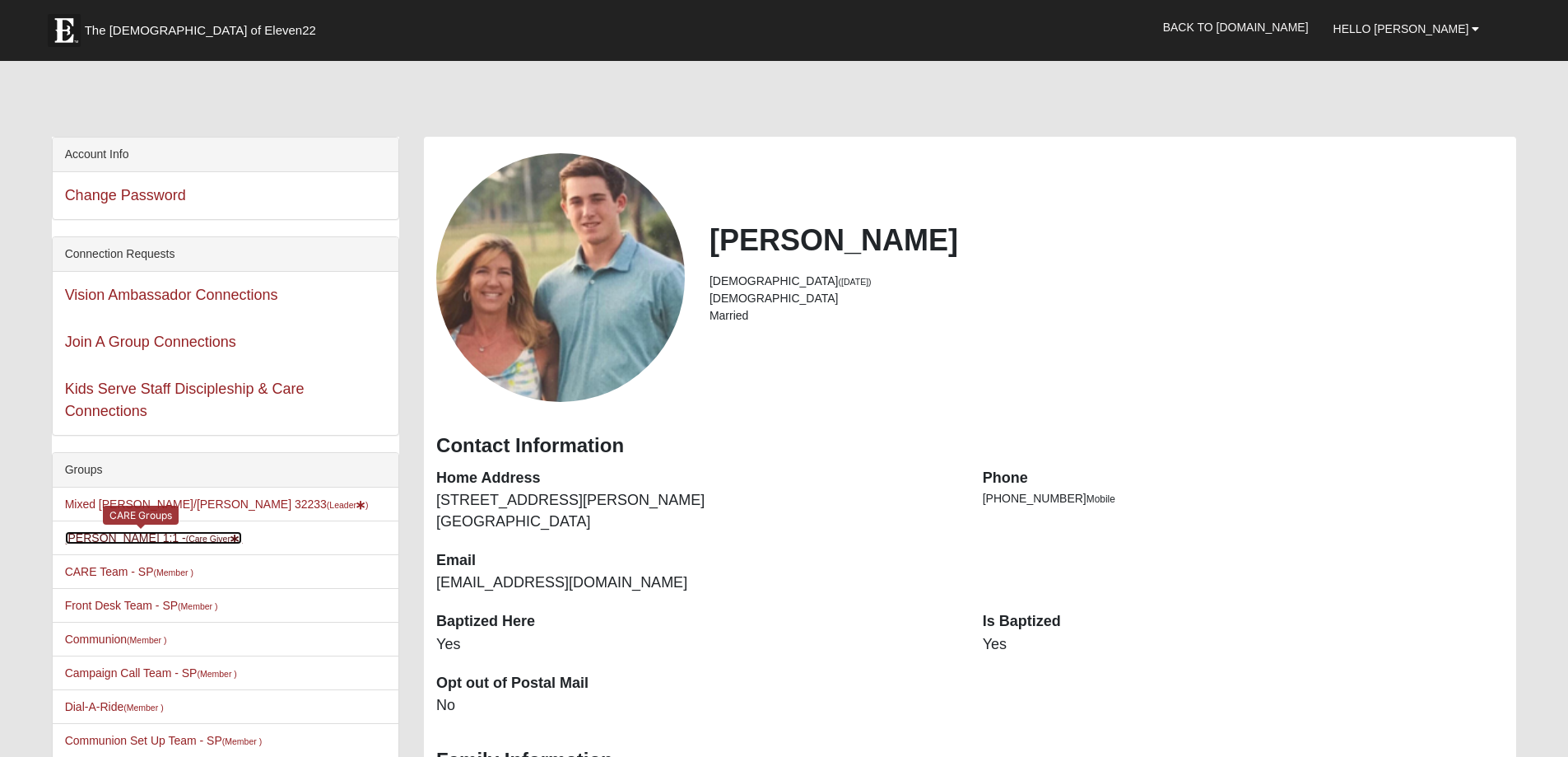
click at [145, 537] on link "Maria Healy 1:1 - (Care Giver )" at bounding box center [153, 537] width 178 height 13
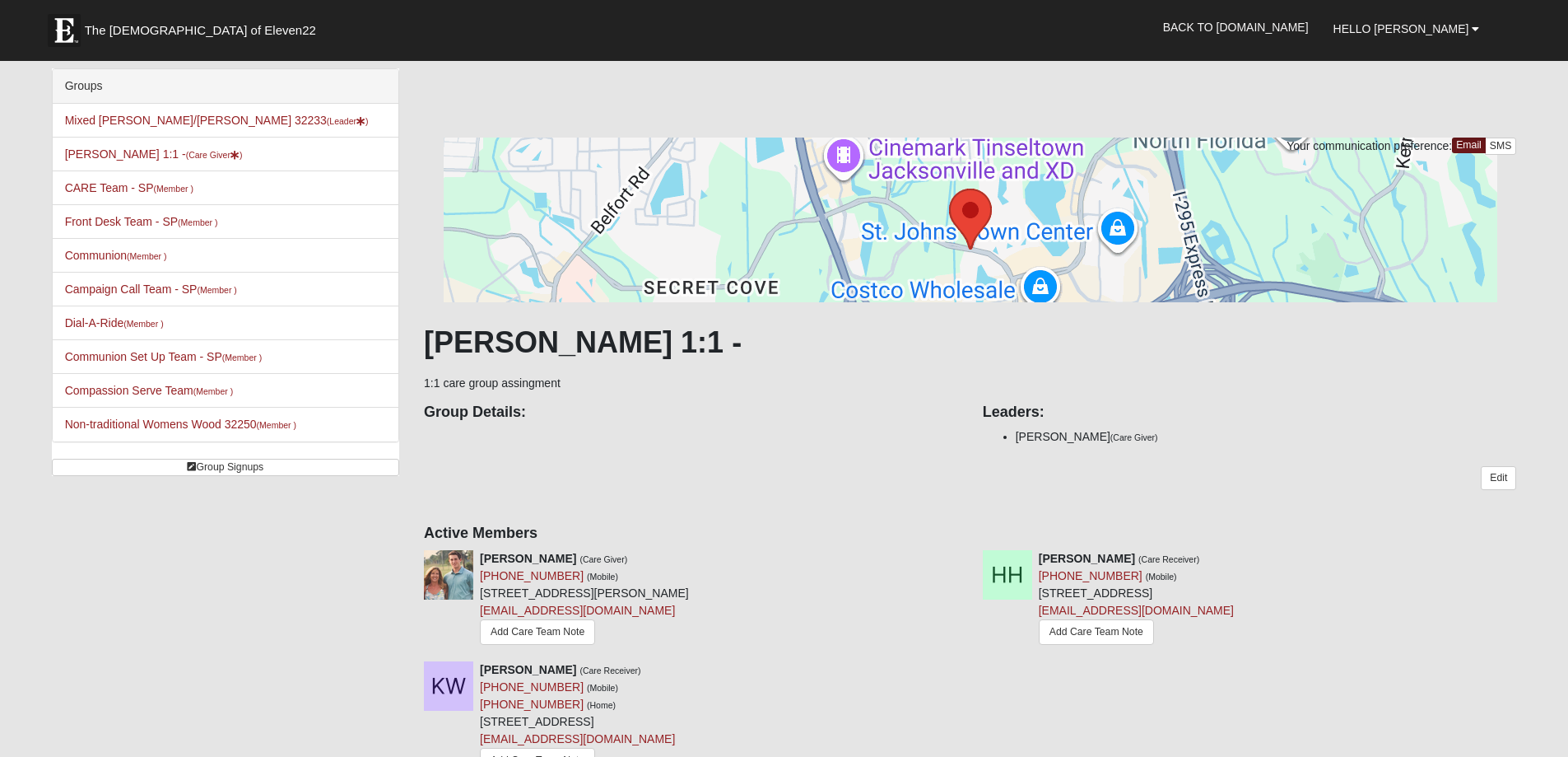
click at [258, 456] on div "Groups Mixed Charest/Healy 32233 (Leader ) Maria Healy 1:1 - (Care Giver ) CARE…" at bounding box center [226, 272] width 347 height 408
click at [128, 189] on link "CARE Team - SP (Member )" at bounding box center [129, 187] width 129 height 13
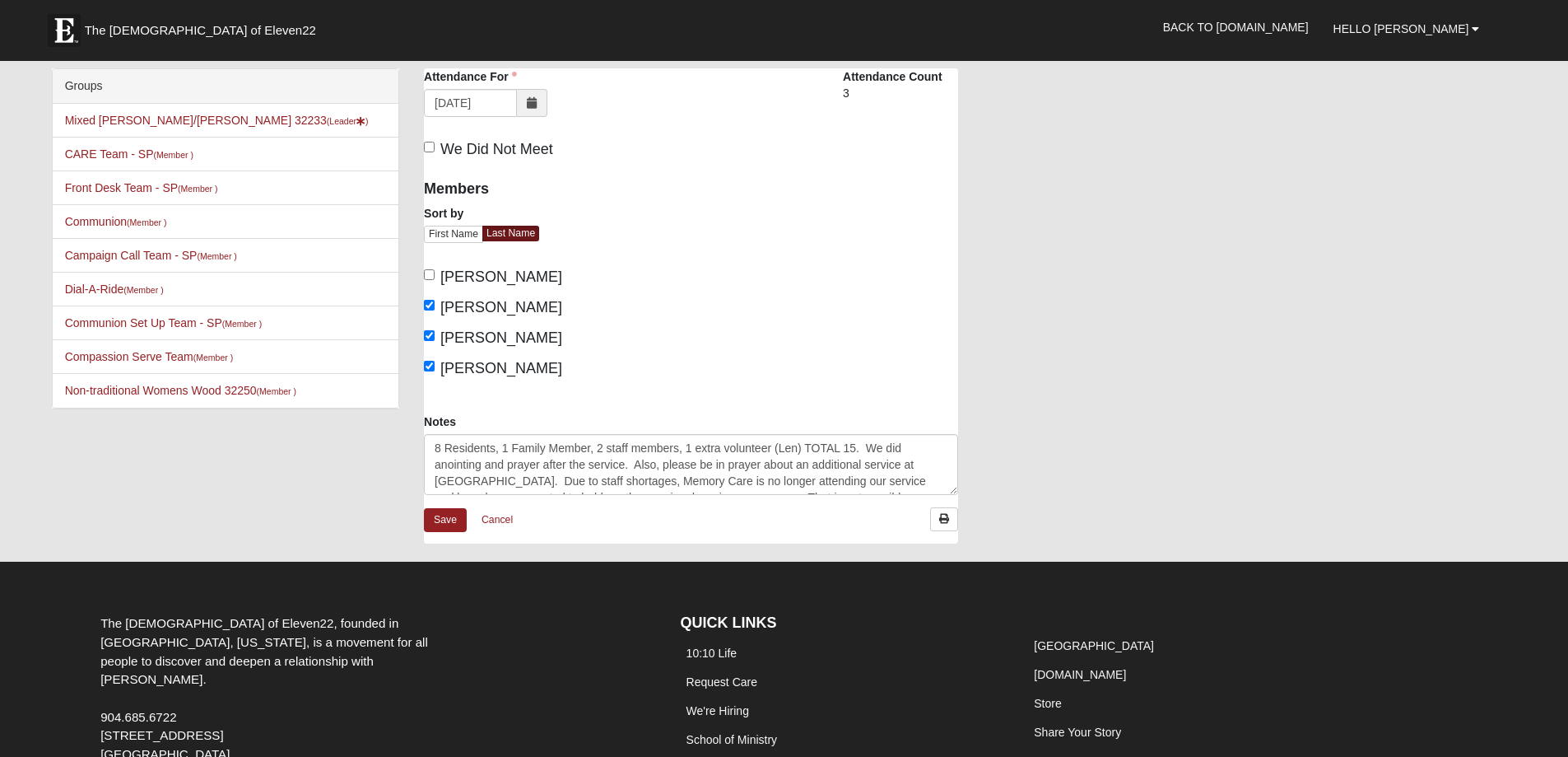
click at [535, 102] on icon at bounding box center [532, 103] width 10 height 12
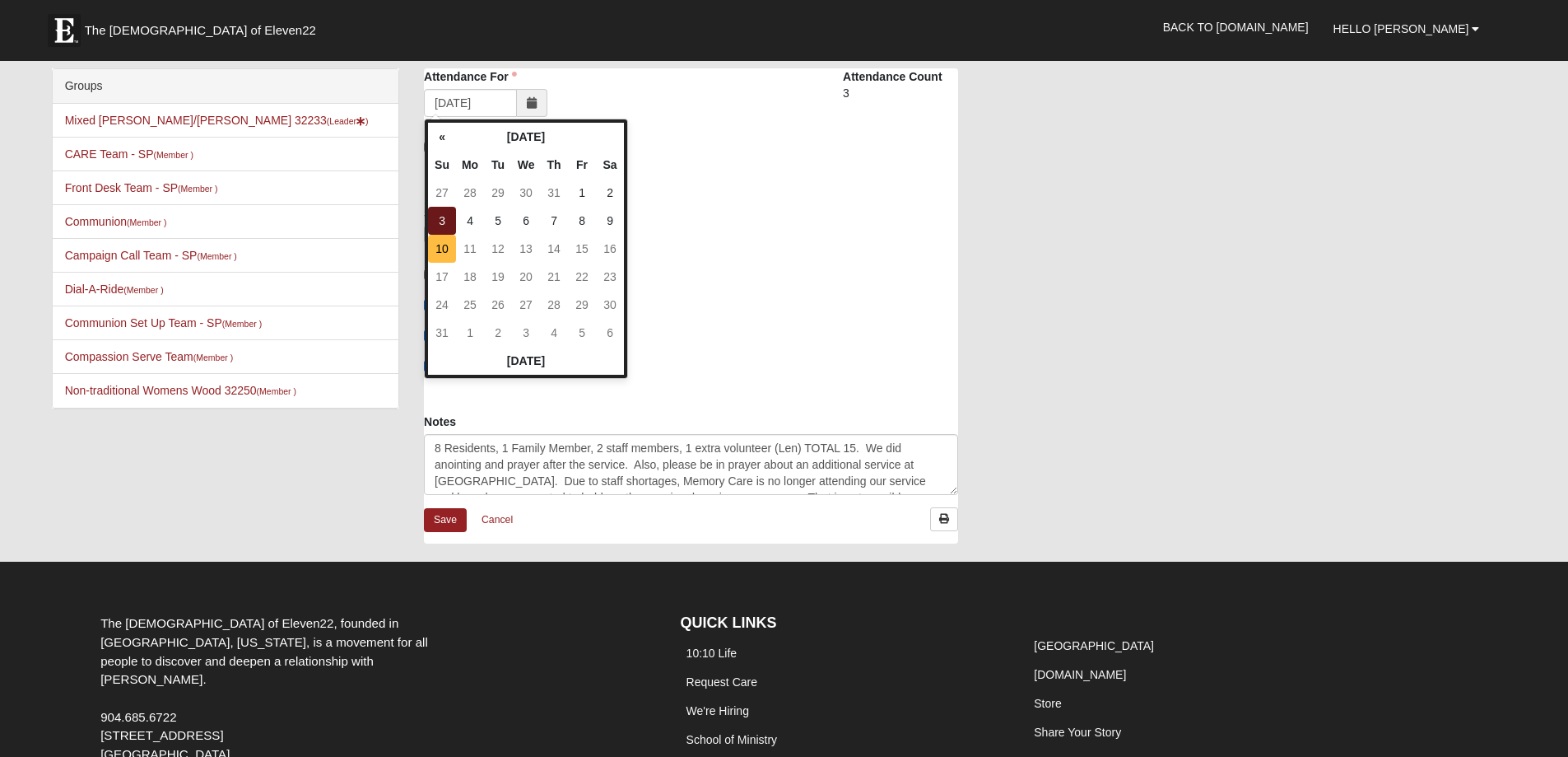
click at [436, 253] on td "10" at bounding box center [442, 249] width 28 height 28
type input "08/10/2025"
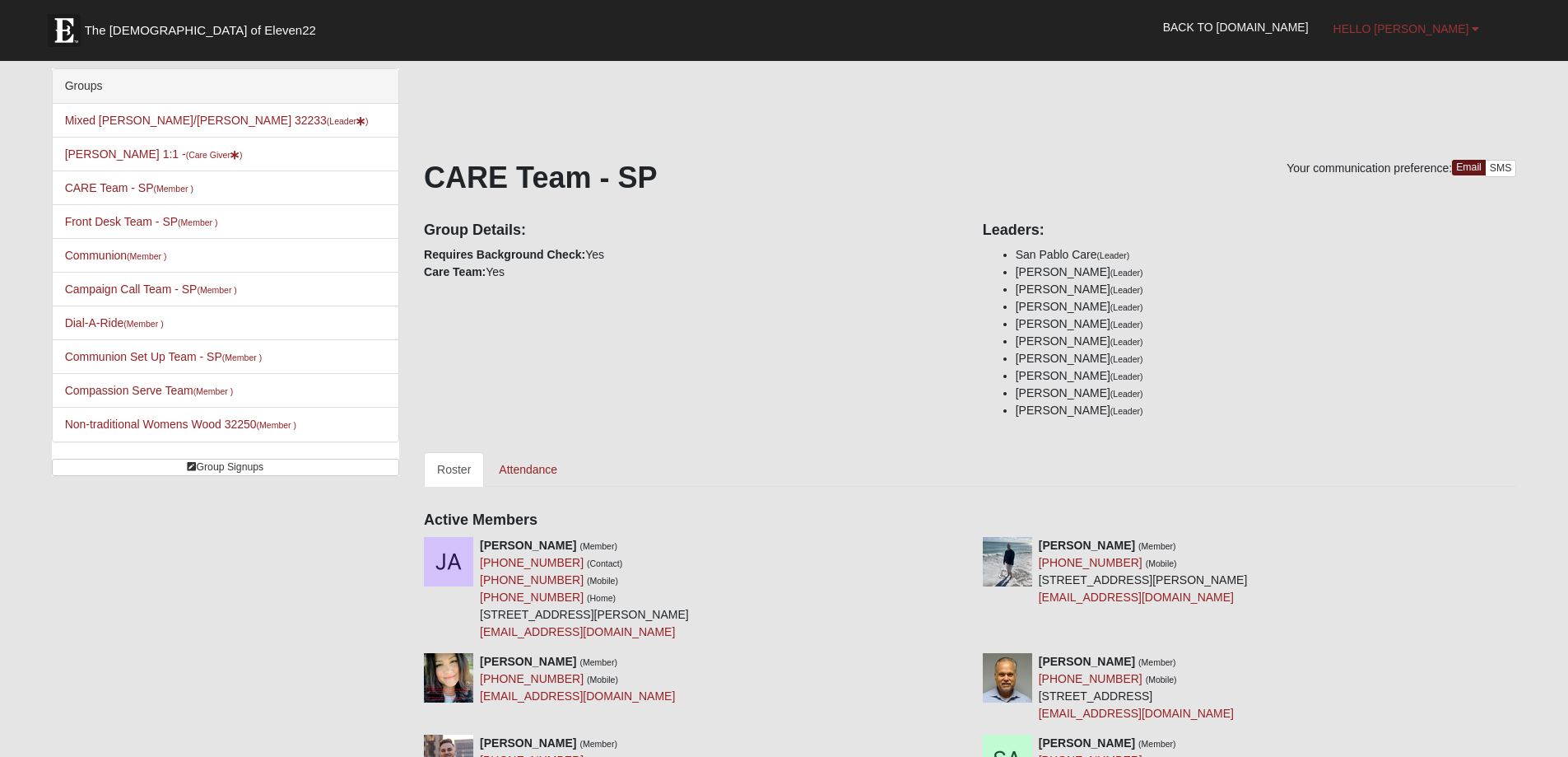
click at [1474, 27] on b at bounding box center [1475, 29] width 8 height 12
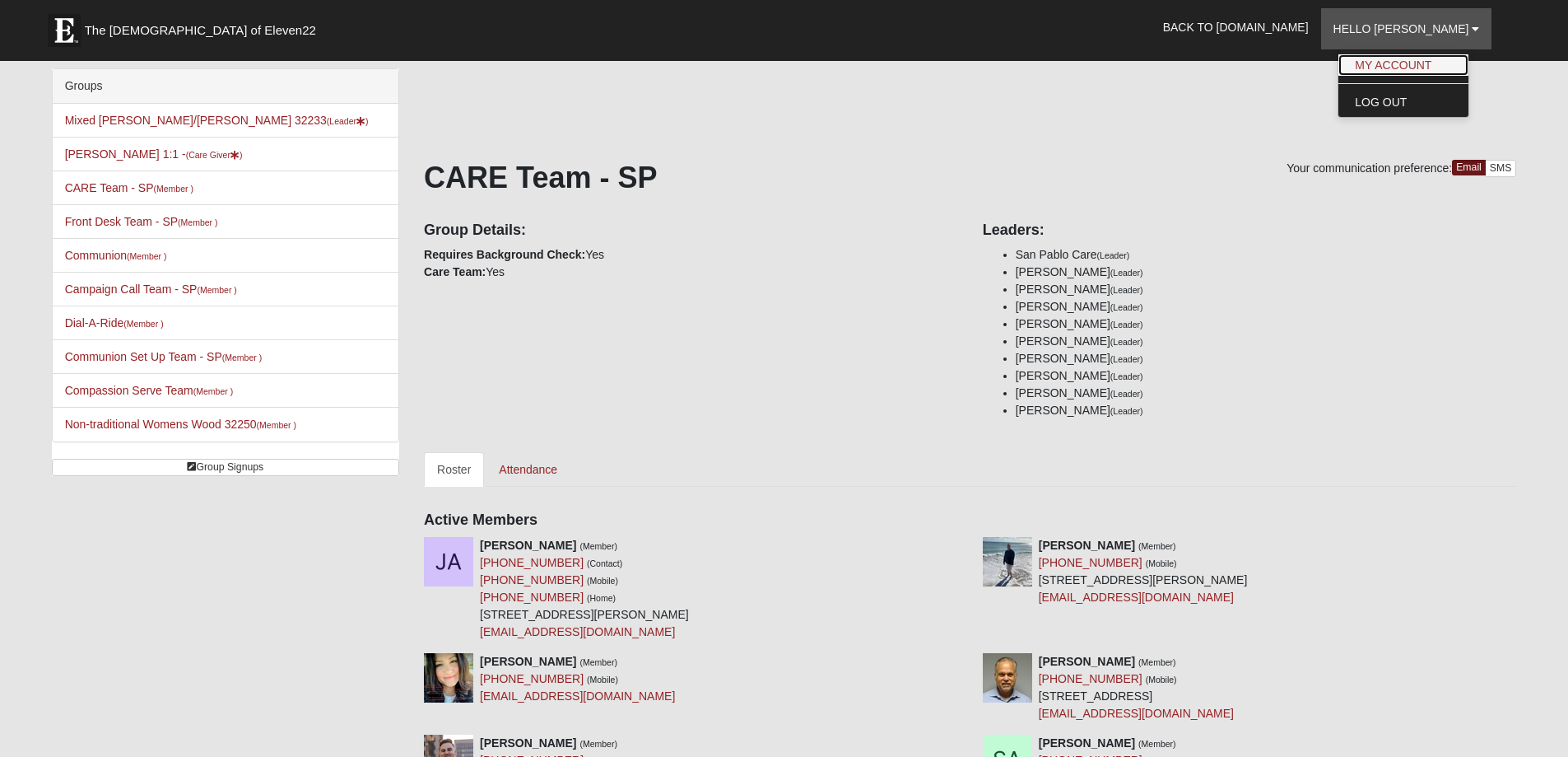
click at [1459, 61] on link "My Account" at bounding box center [1404, 65] width 130 height 21
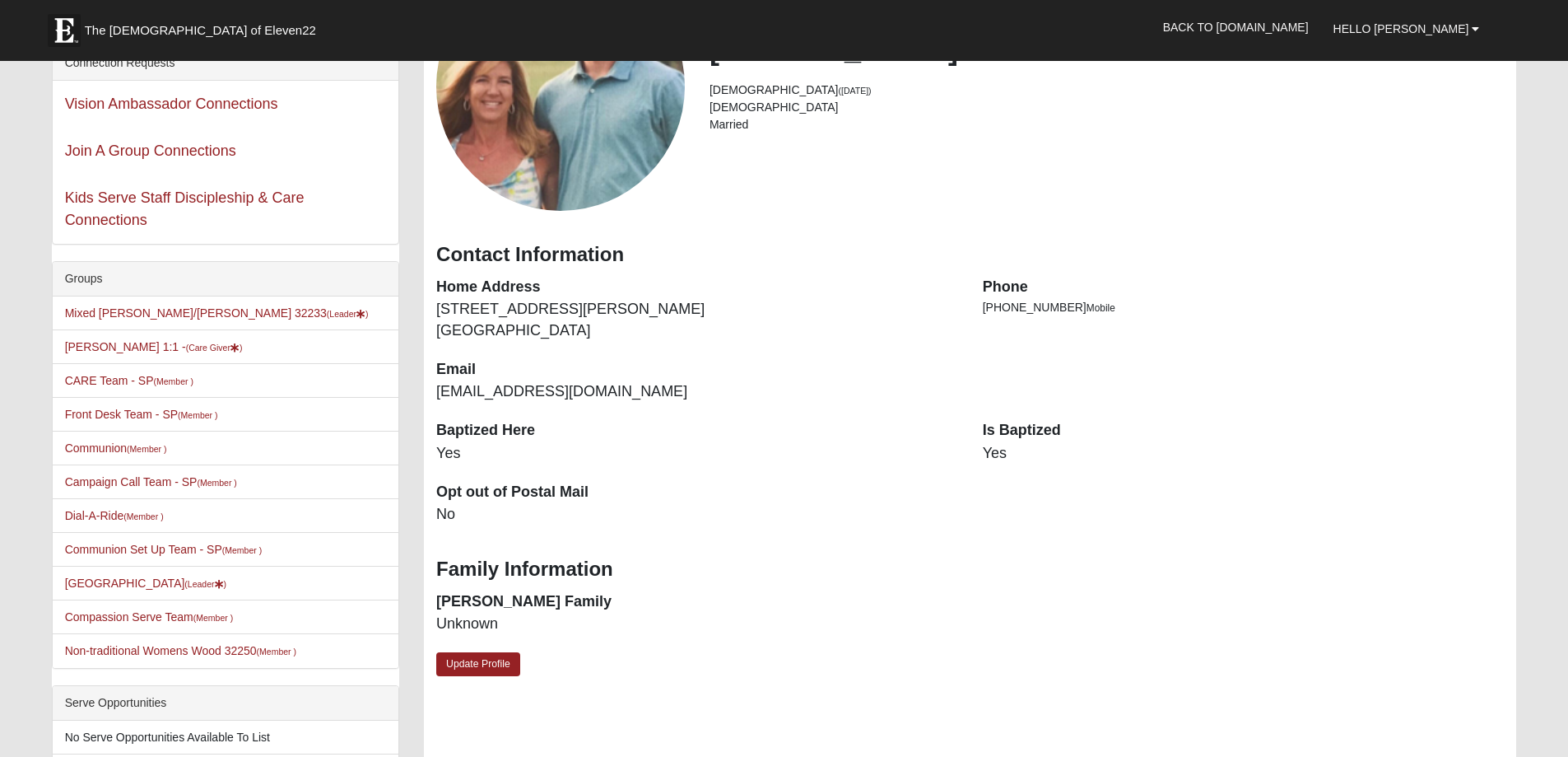
scroll to position [218, 0]
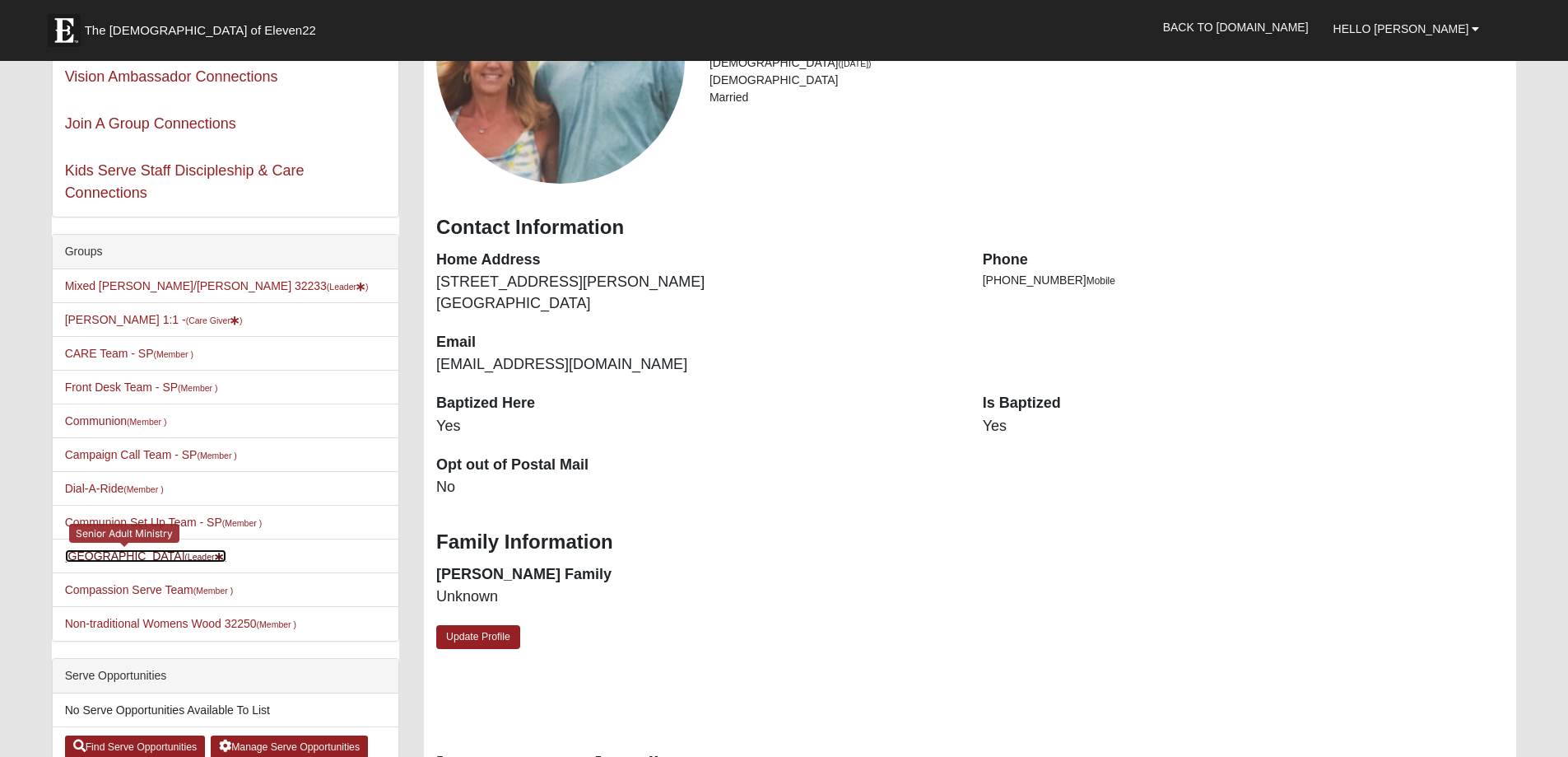
click at [110, 555] on link "Beach House (Leader )" at bounding box center [146, 555] width 162 height 13
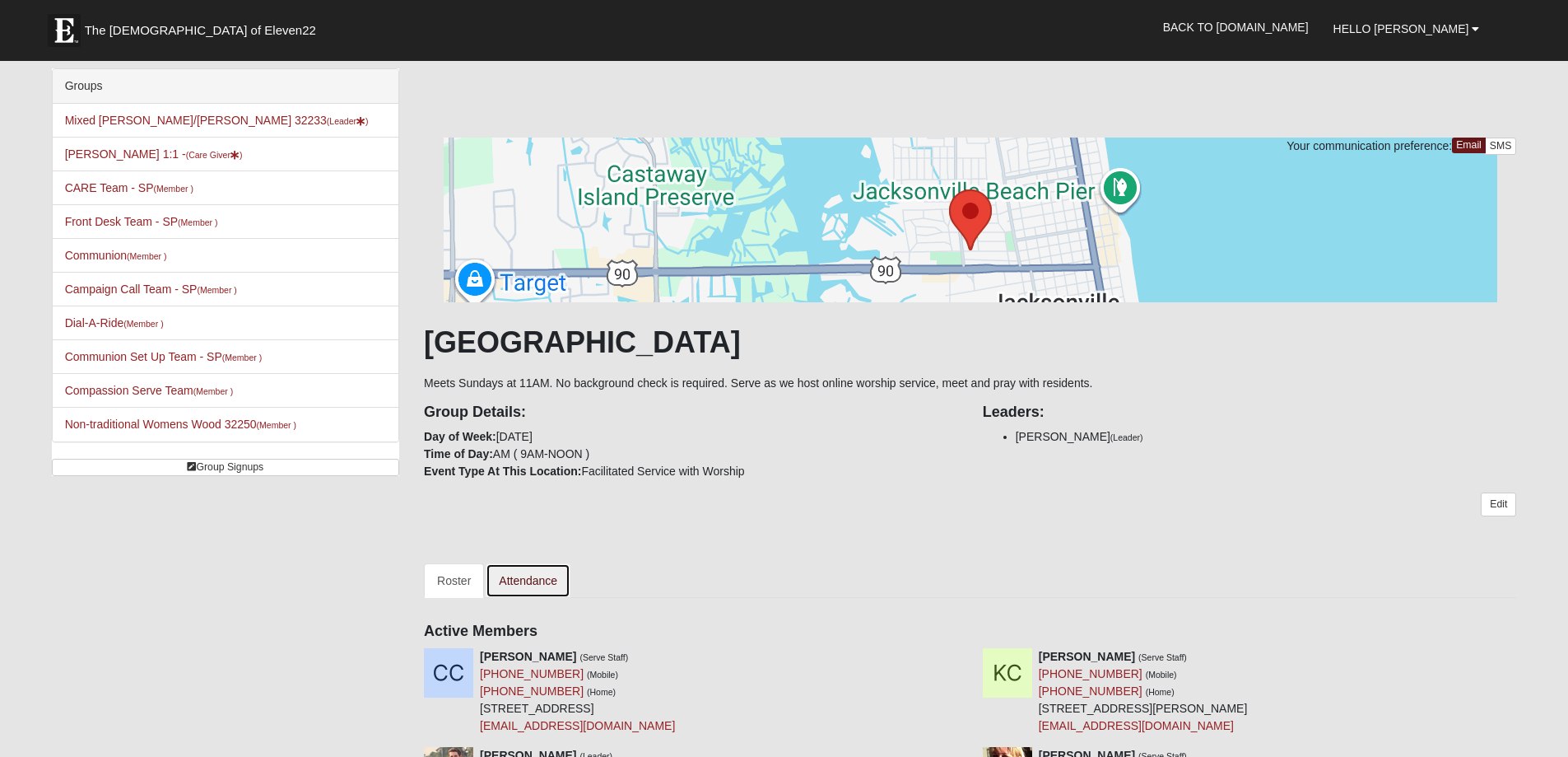
click at [524, 583] on link "Attendance" at bounding box center [529, 581] width 85 height 35
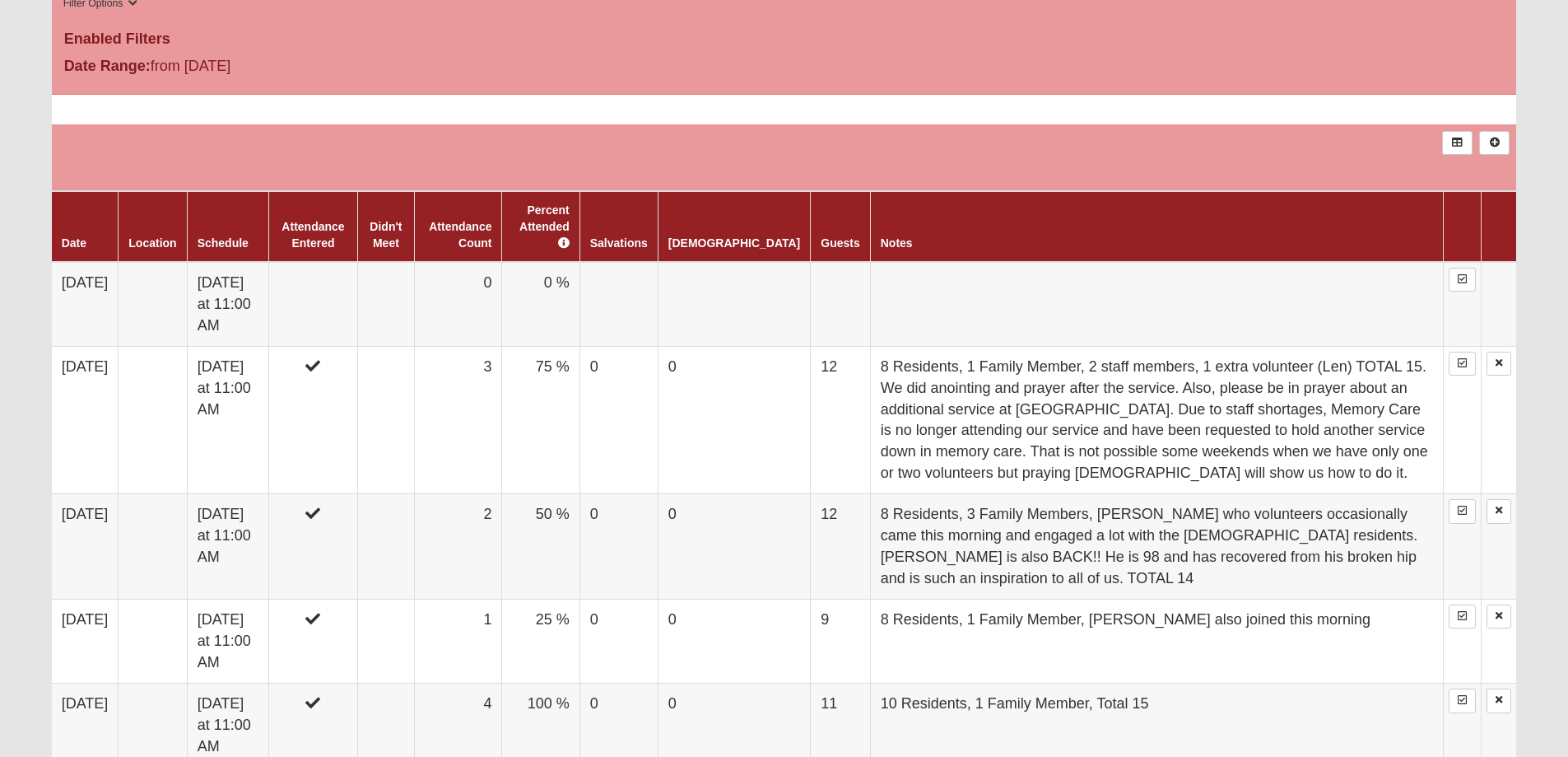
scroll to position [686, 0]
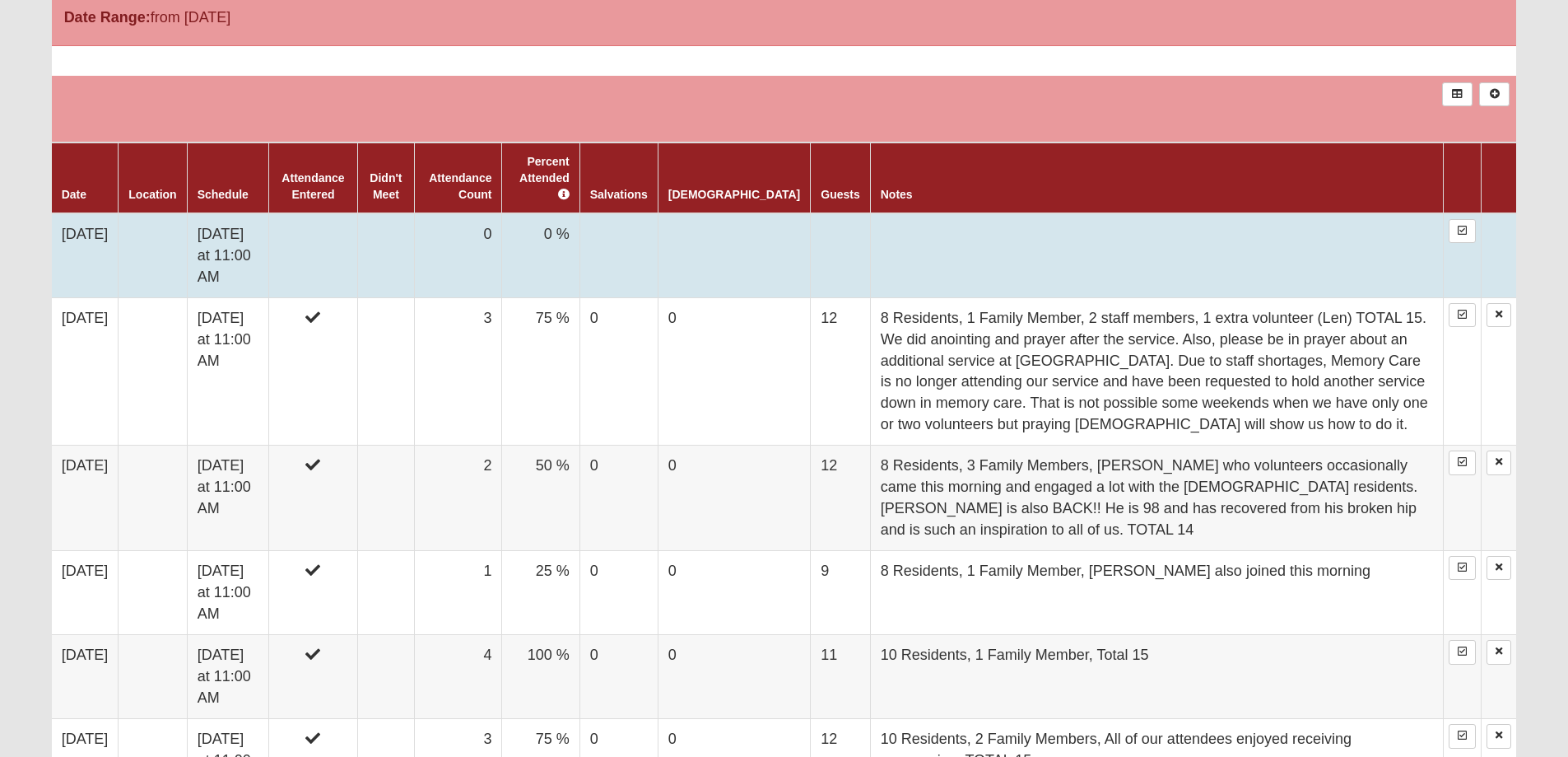
click at [328, 226] on td at bounding box center [312, 255] width 89 height 85
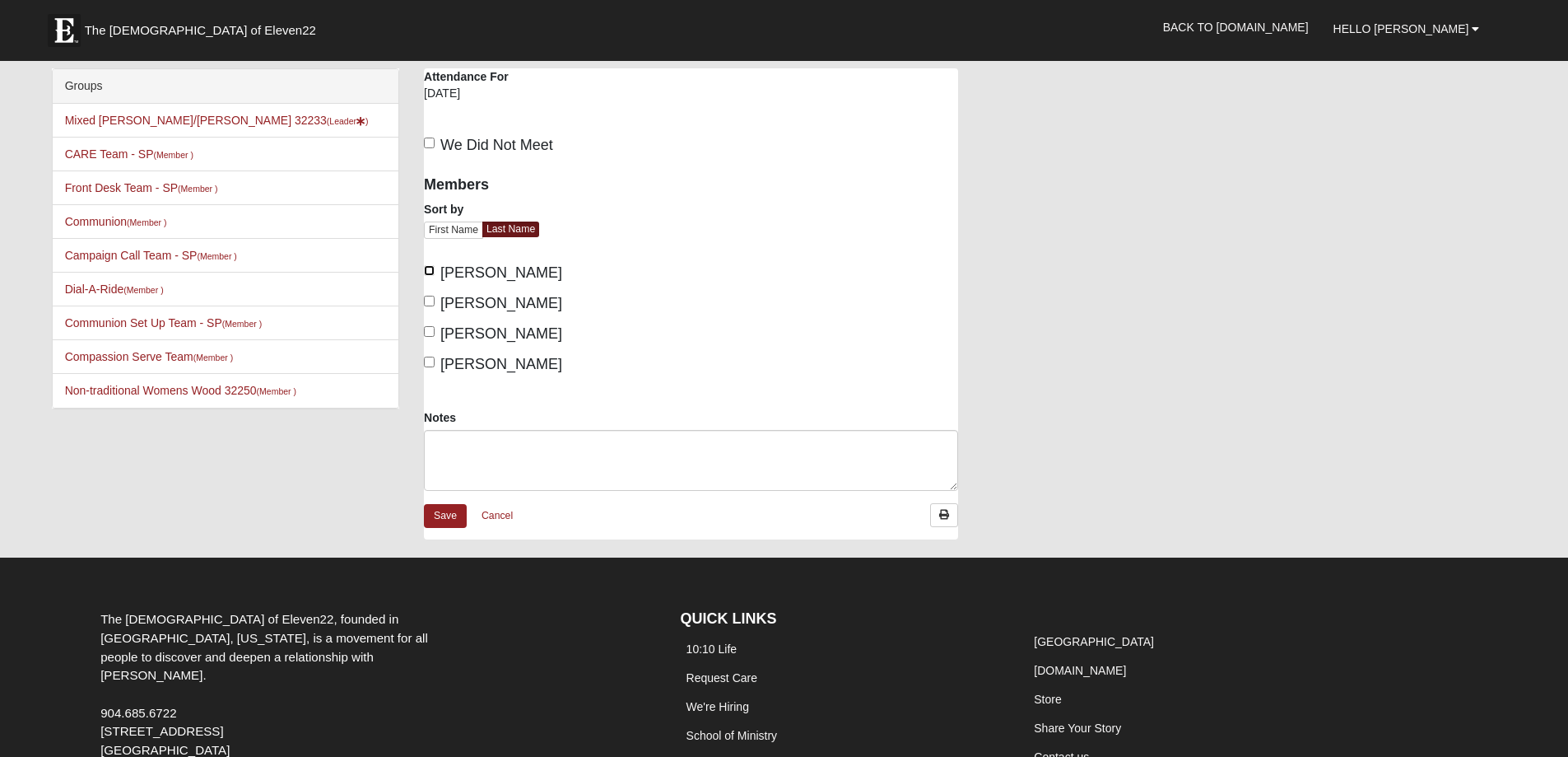
click at [435, 268] on input "Campbell, Calah" at bounding box center [429, 270] width 11 height 11
checkbox input "true"
click at [431, 329] on input "[PERSON_NAME]" at bounding box center [429, 331] width 11 height 11
checkbox input "true"
click at [433, 364] on input "Mason, Nancy" at bounding box center [429, 362] width 11 height 11
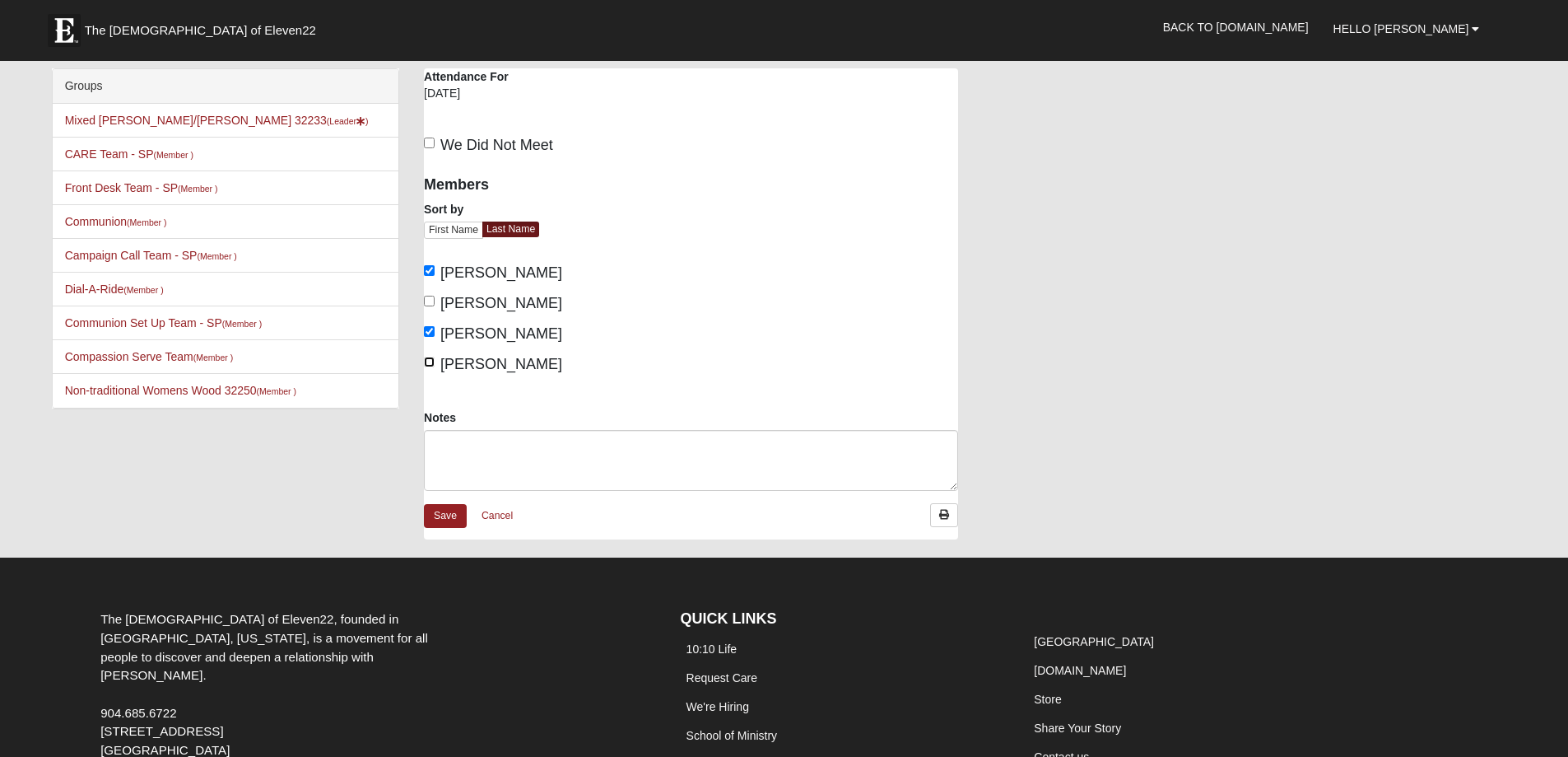
checkbox input "true"
click at [443, 446] on textarea "Notes" at bounding box center [691, 461] width 535 height 61
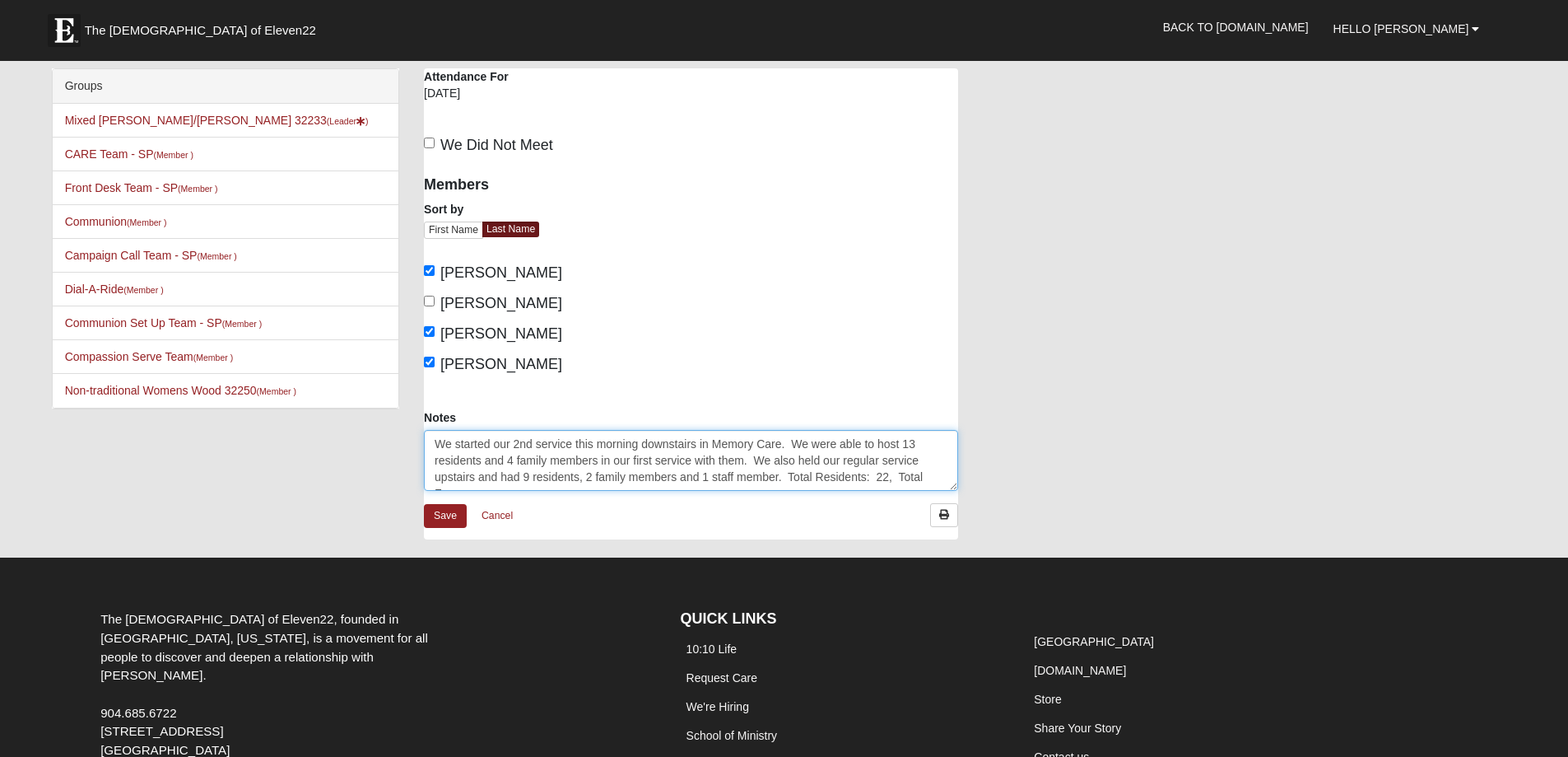
scroll to position [11, 0]
type textarea "We started our 2nd service this morning downstairs in Memory Care. We were able…"
click at [448, 519] on link "Save" at bounding box center [445, 516] width 43 height 24
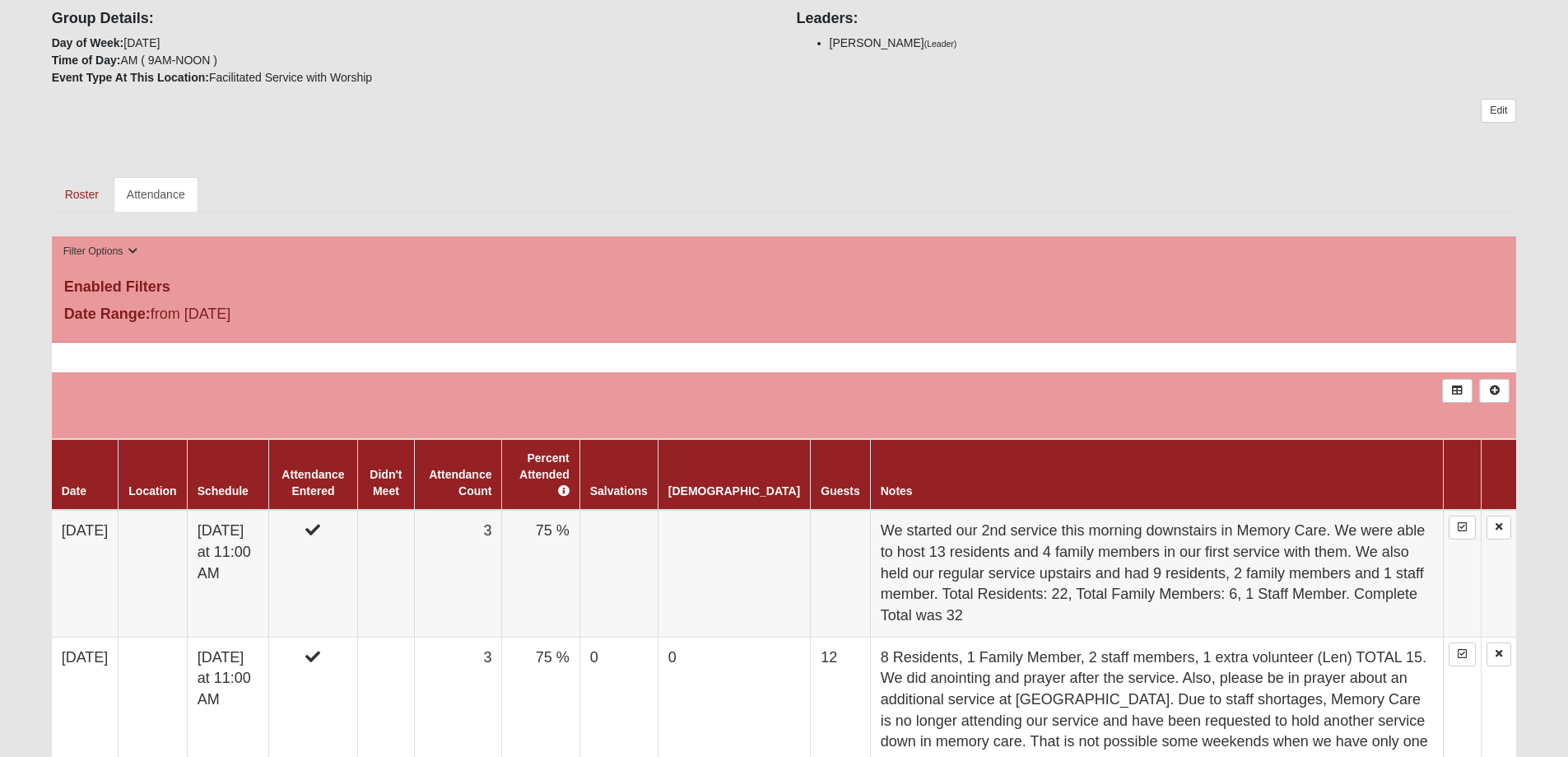
scroll to position [500, 0]
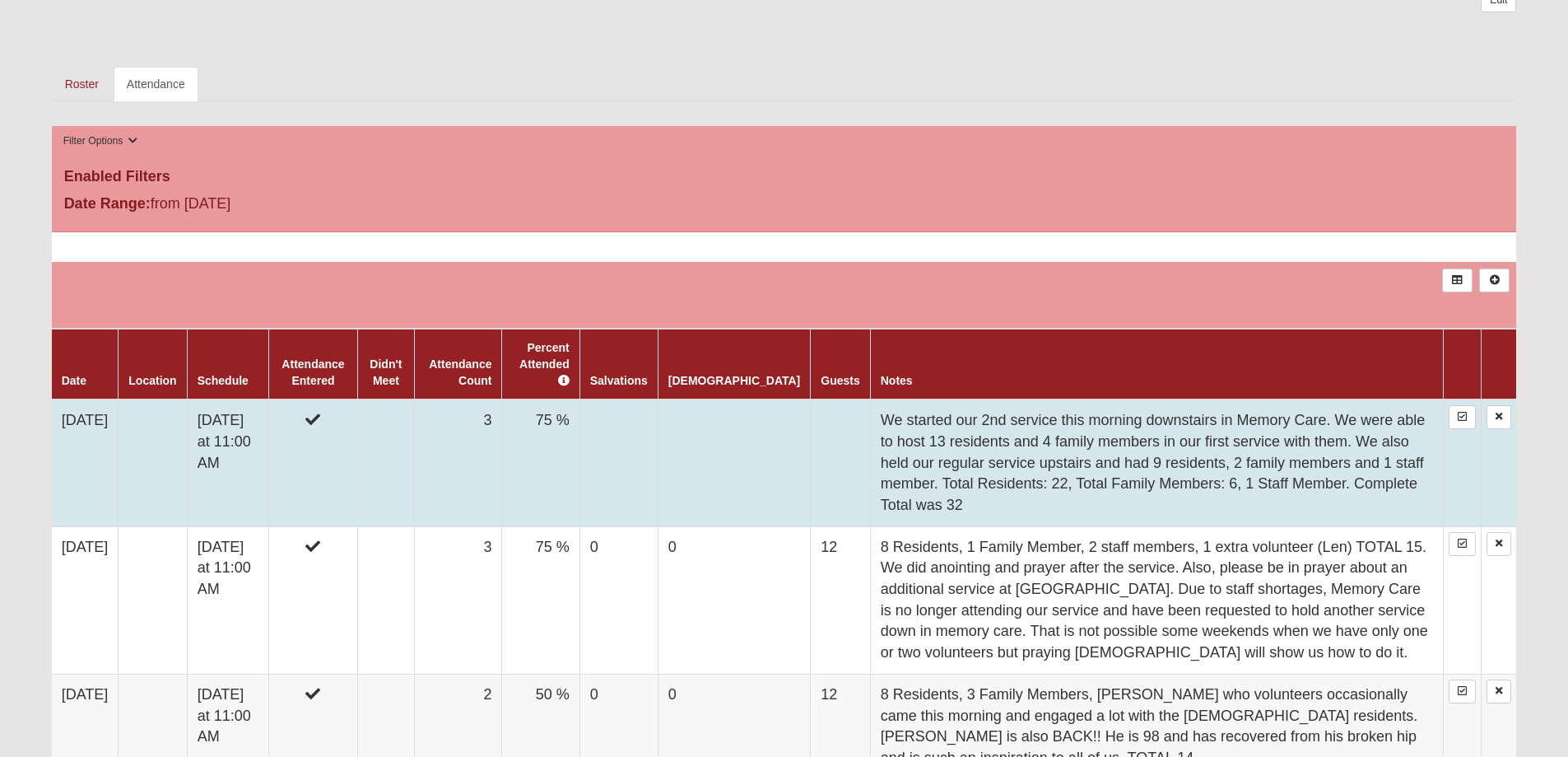
click at [811, 418] on td at bounding box center [841, 462] width 60 height 127
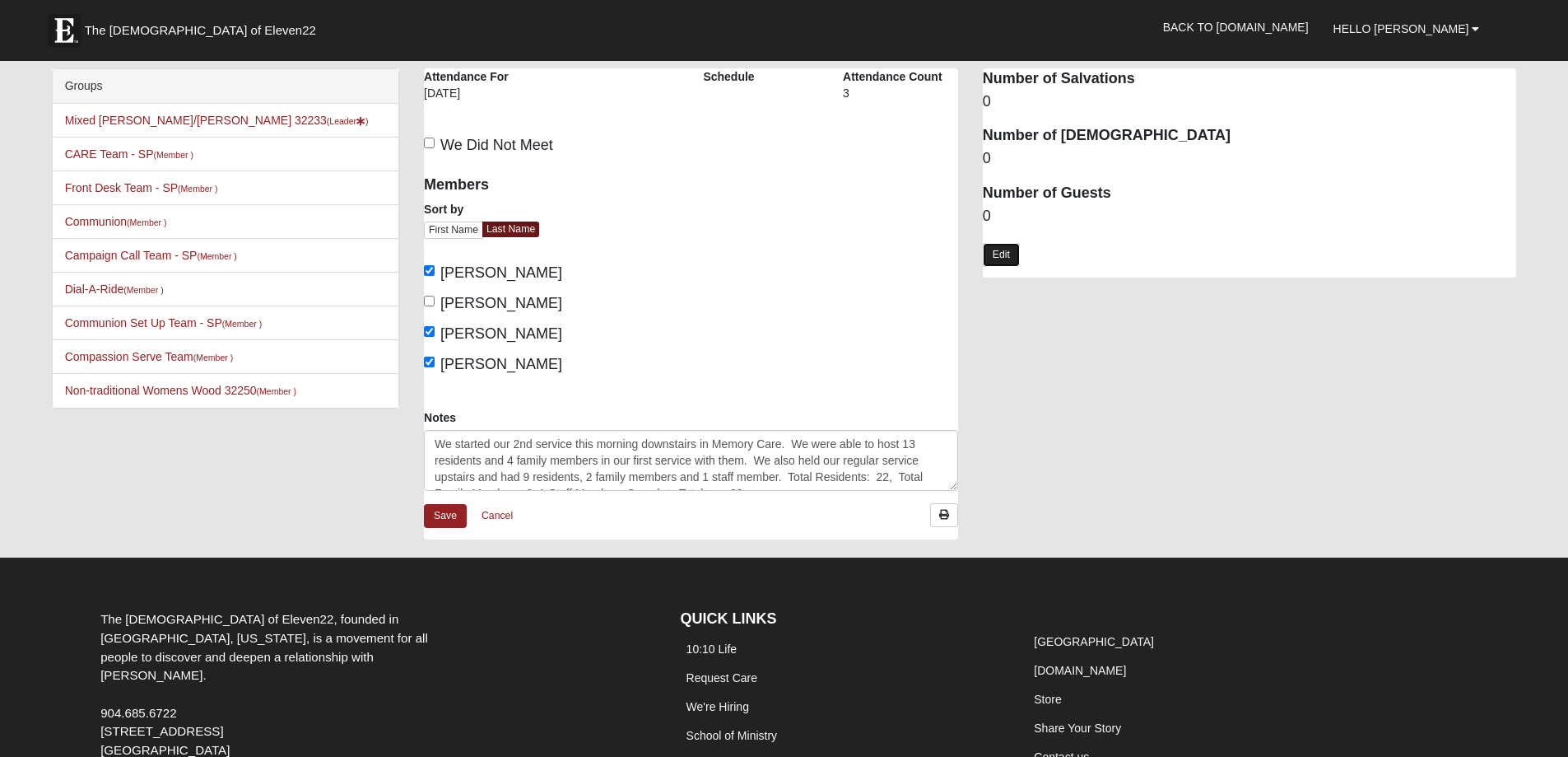
click at [1004, 257] on link "Edit" at bounding box center [1002, 255] width 37 height 24
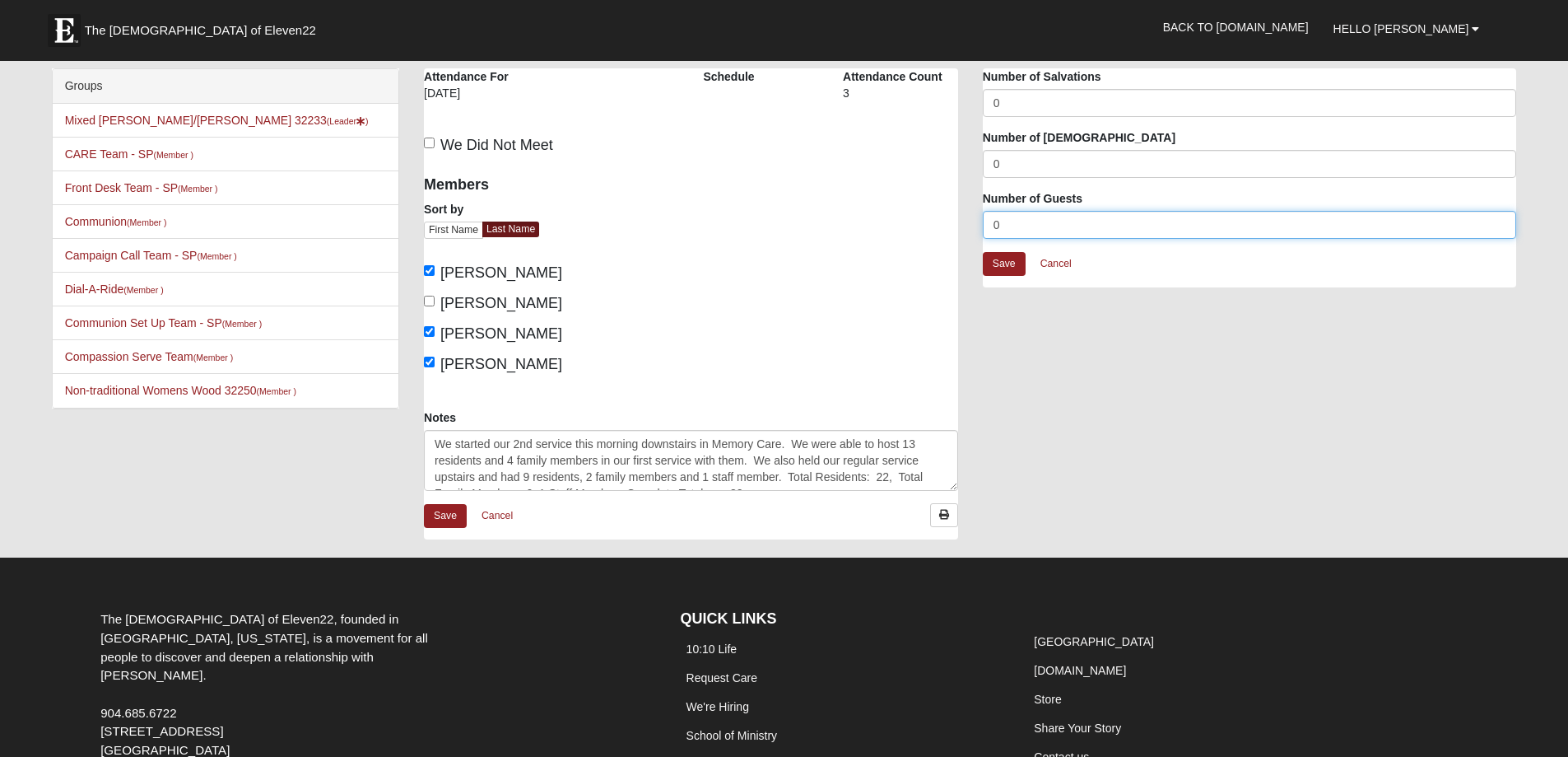
drag, startPoint x: 1013, startPoint y: 228, endPoint x: 931, endPoint y: 215, distance: 83.0
click at [964, 223] on div "Beach House Attendance Attendance For 8/10/2025 Schedule Attendance Count 3" at bounding box center [970, 312] width 1117 height 488
type input "29"
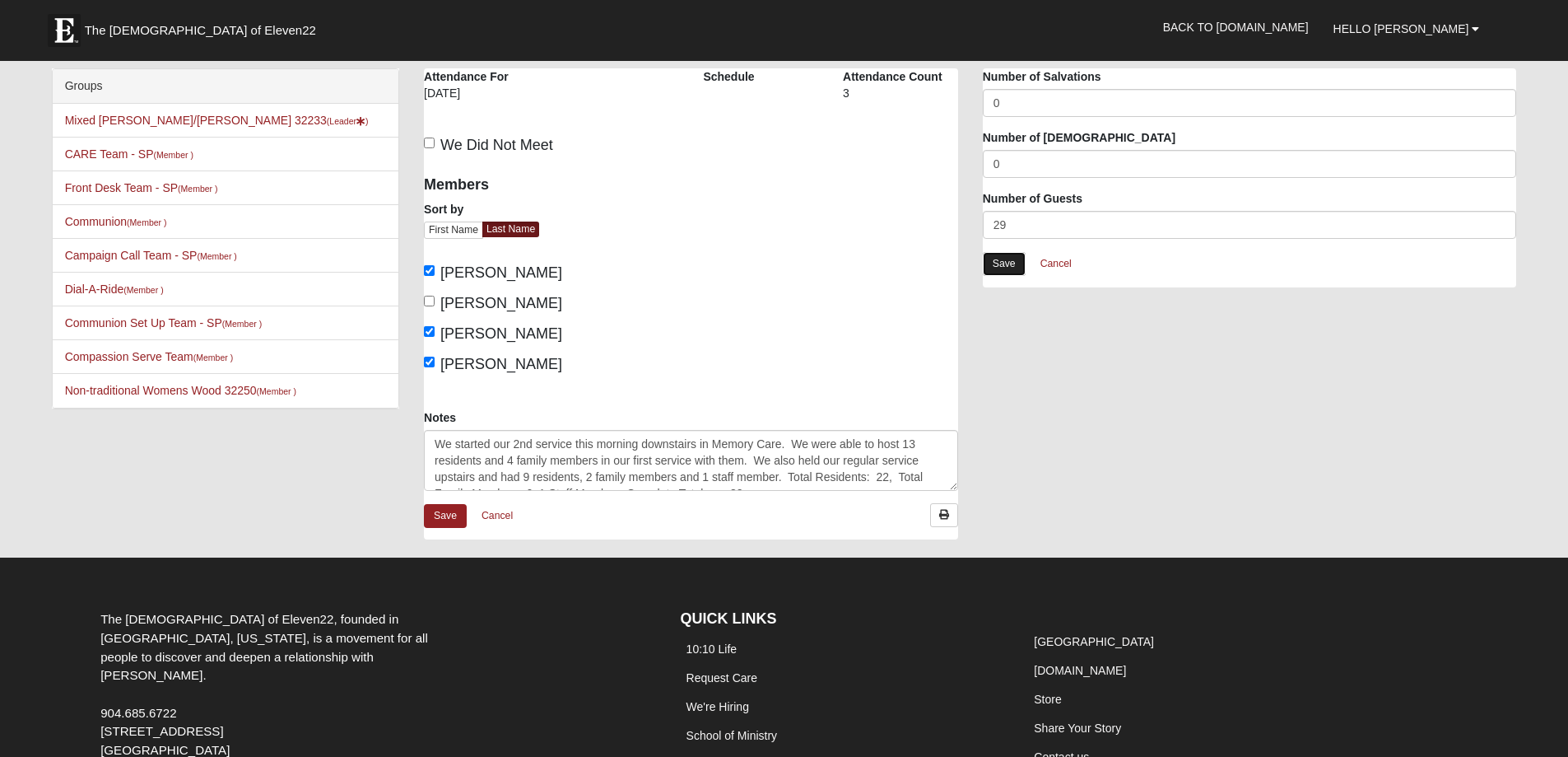
click at [1005, 261] on link "Save" at bounding box center [1004, 264] width 43 height 24
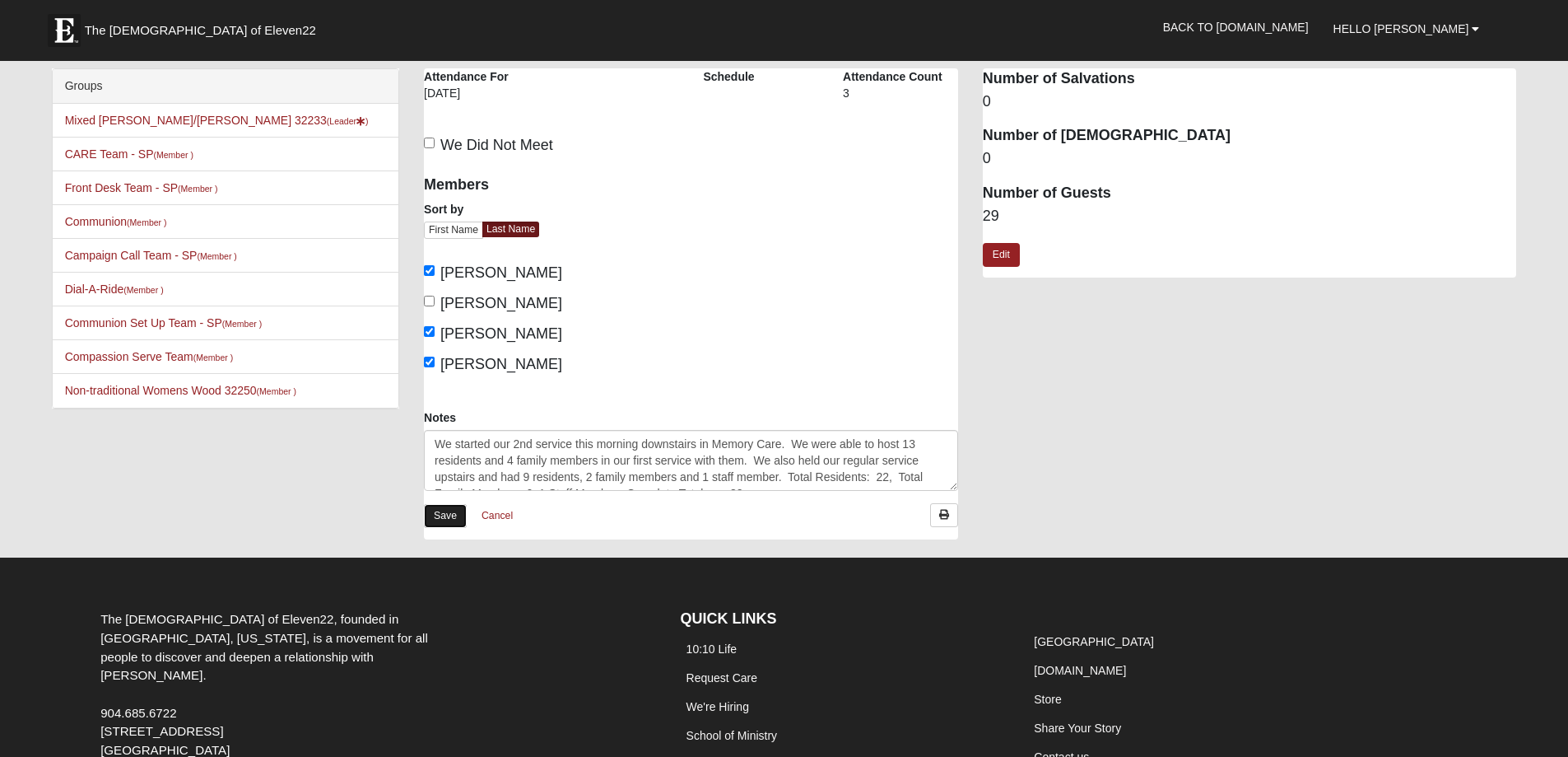
click at [449, 516] on link "Save" at bounding box center [445, 516] width 43 height 24
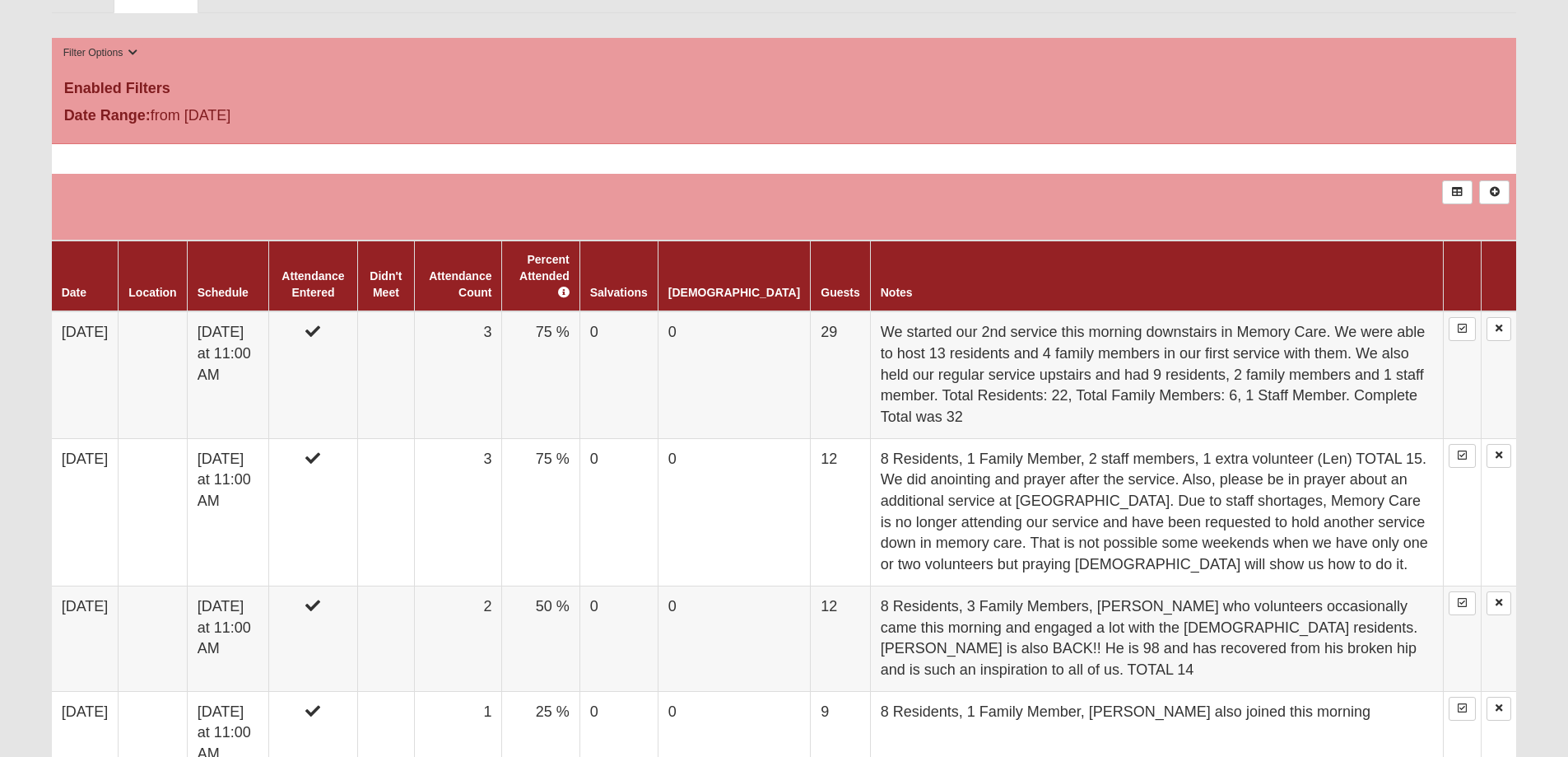
scroll to position [618, 0]
